Goal: Transaction & Acquisition: Purchase product/service

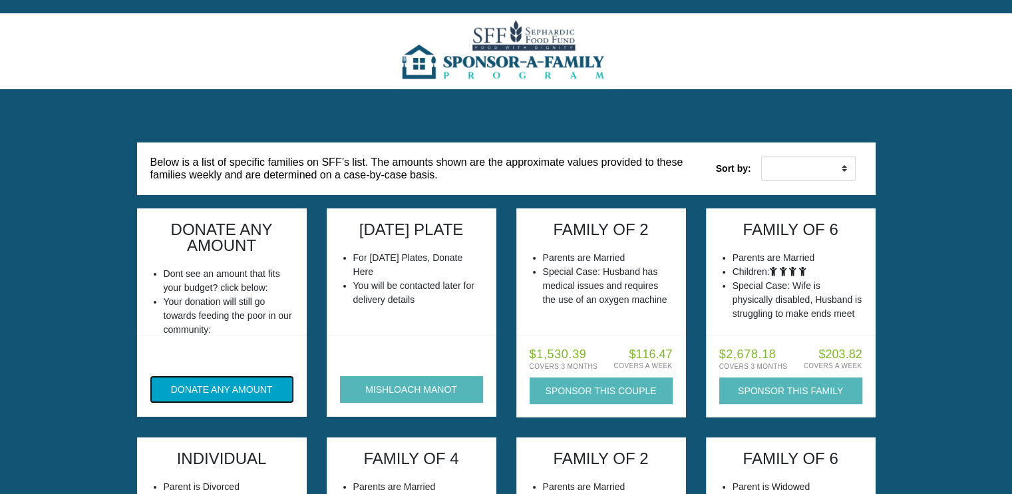
click at [238, 385] on button "DONATE ANY AMOUNT" at bounding box center [221, 389] width 143 height 27
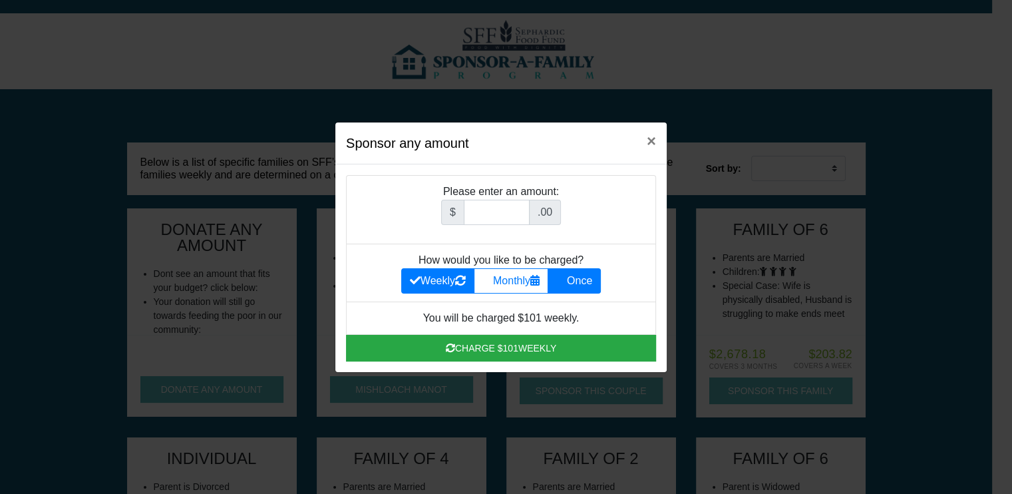
click at [590, 283] on label "Once" at bounding box center [574, 280] width 53 height 25
click at [565, 282] on input "Once" at bounding box center [560, 277] width 9 height 9
radio input "true"
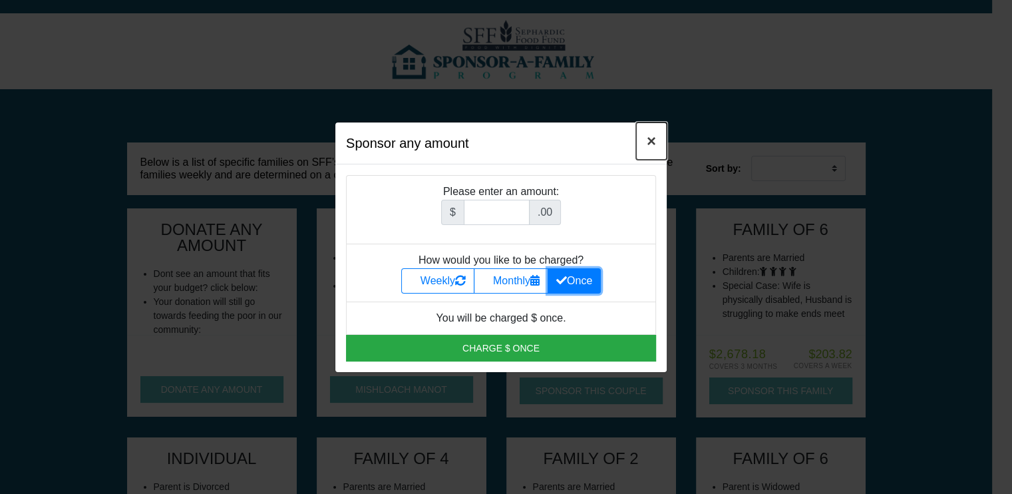
click at [650, 140] on span "×" at bounding box center [651, 141] width 9 height 18
